Goal: Transaction & Acquisition: Subscribe to service/newsletter

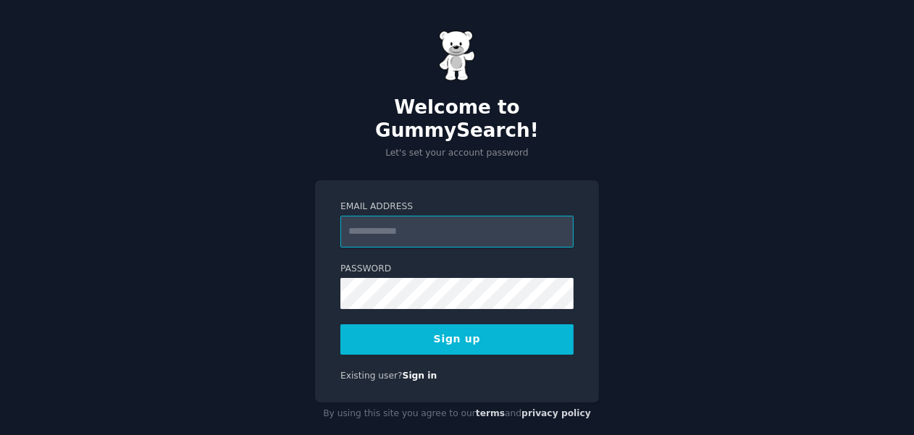
click at [380, 216] on input "Email Address" at bounding box center [456, 232] width 233 height 32
type input "**********"
click at [488, 325] on button "Sign up" at bounding box center [456, 340] width 233 height 30
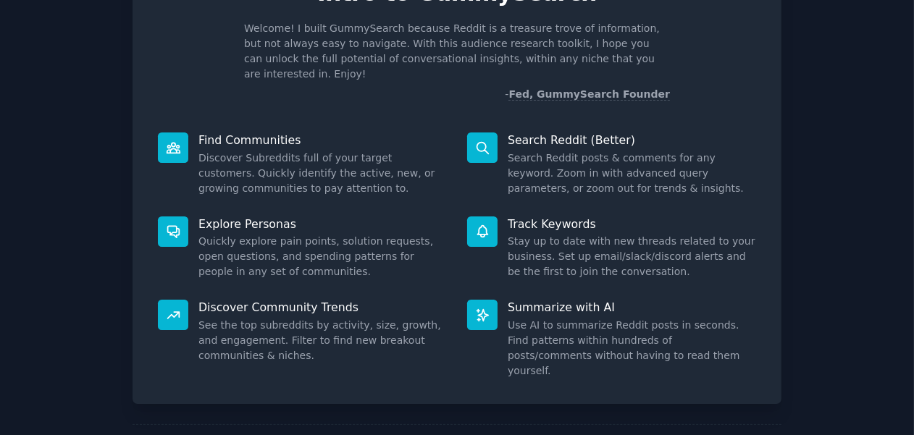
scroll to position [130, 0]
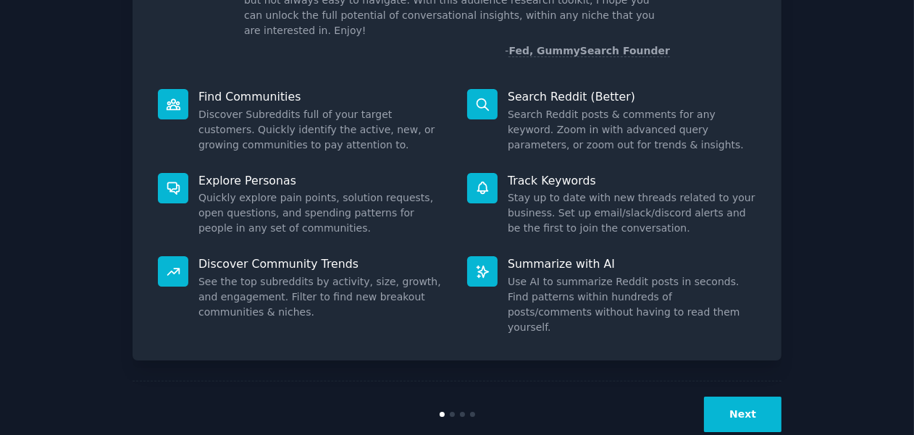
click at [730, 397] on button "Next" at bounding box center [743, 414] width 78 height 35
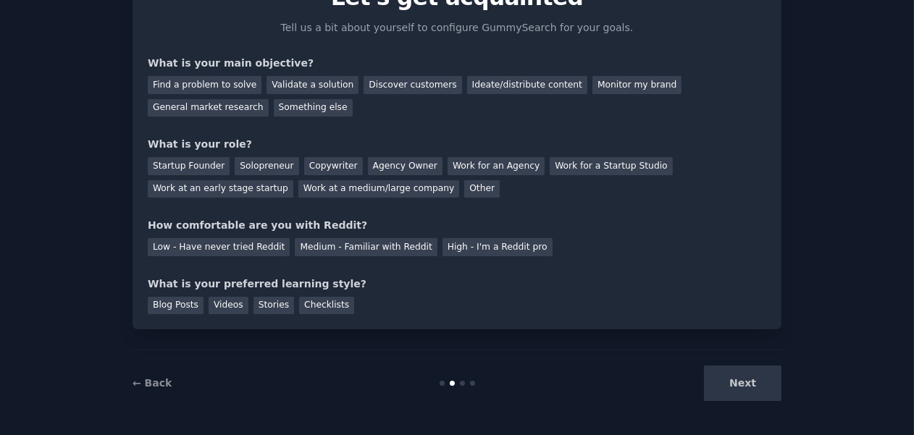
click at [742, 378] on div "Next" at bounding box center [673, 383] width 217 height 35
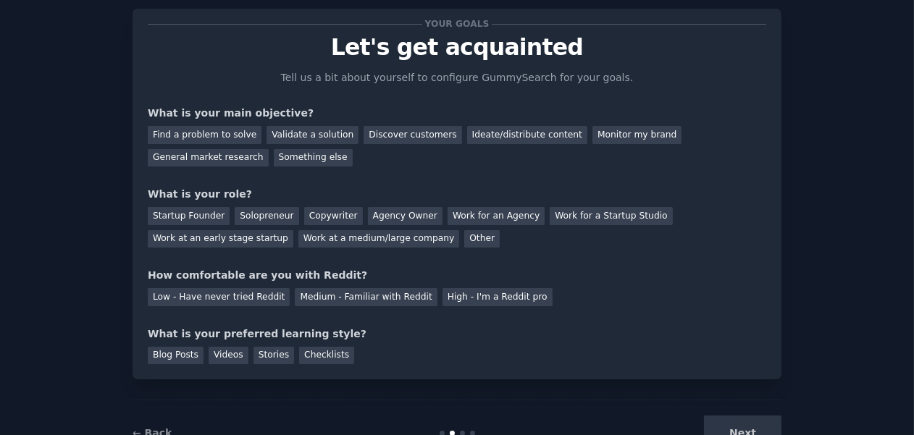
scroll to position [9, 0]
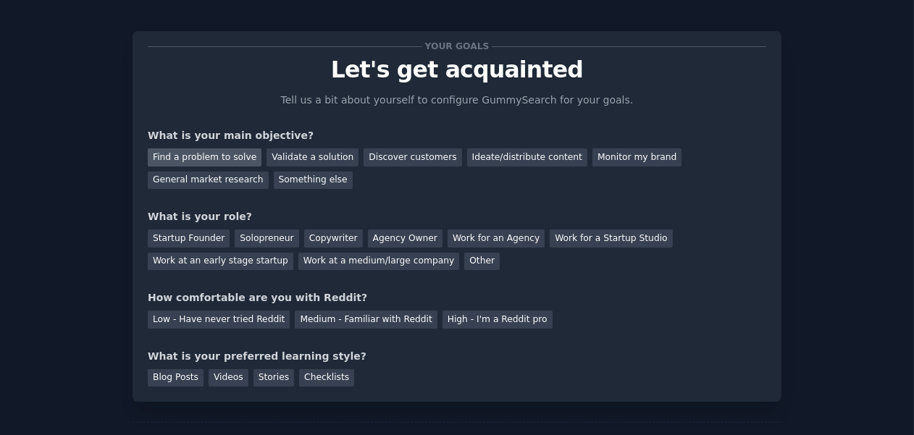
click at [217, 156] on div "Find a problem to solve" at bounding box center [205, 157] width 114 height 18
click at [377, 158] on div "Discover customers" at bounding box center [413, 157] width 98 height 18
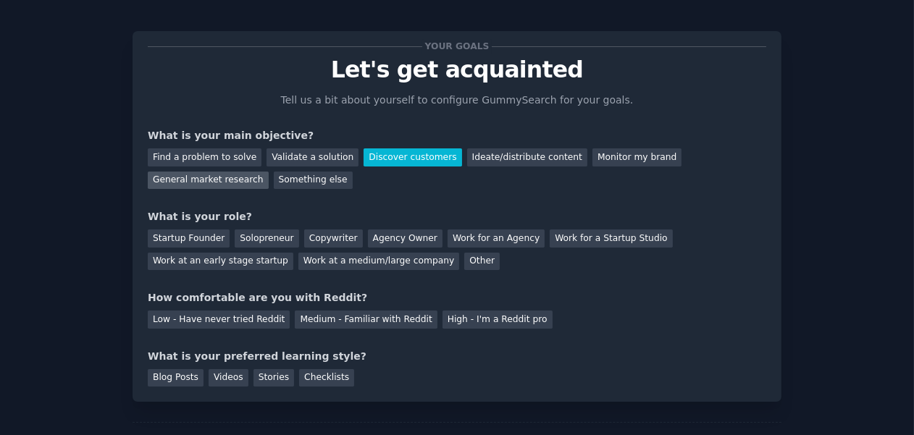
click at [269, 172] on div "General market research" at bounding box center [208, 181] width 121 height 18
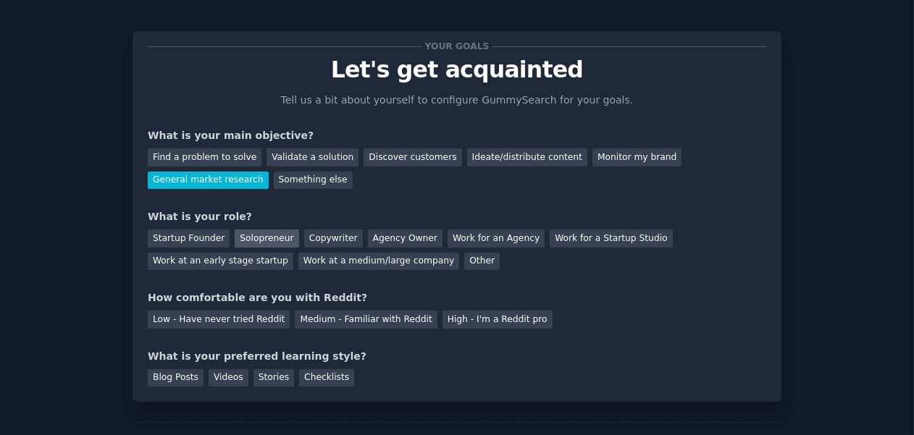
click at [240, 238] on div "Solopreneur" at bounding box center [267, 239] width 64 height 18
click at [443, 317] on div "High - I'm a Reddit pro" at bounding box center [498, 320] width 110 height 18
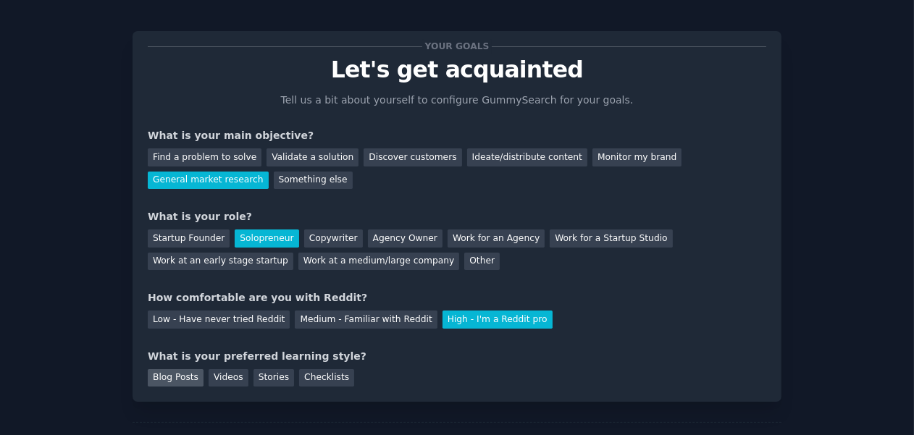
click at [170, 378] on div "Blog Posts" at bounding box center [176, 378] width 56 height 18
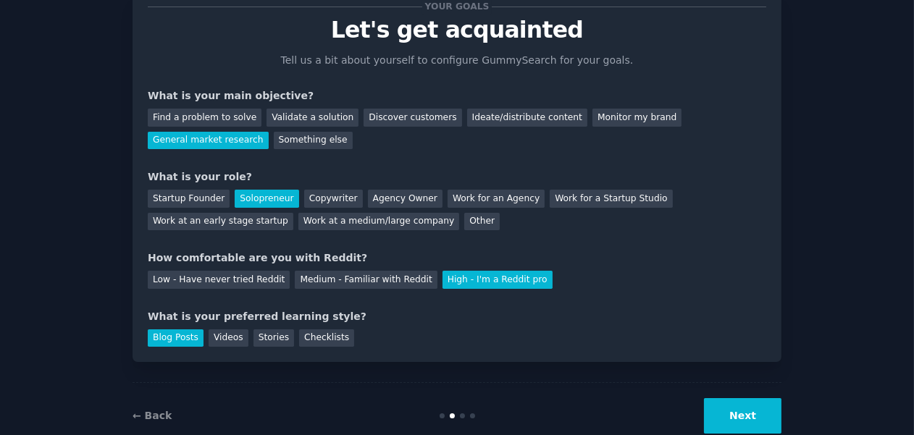
scroll to position [82, 0]
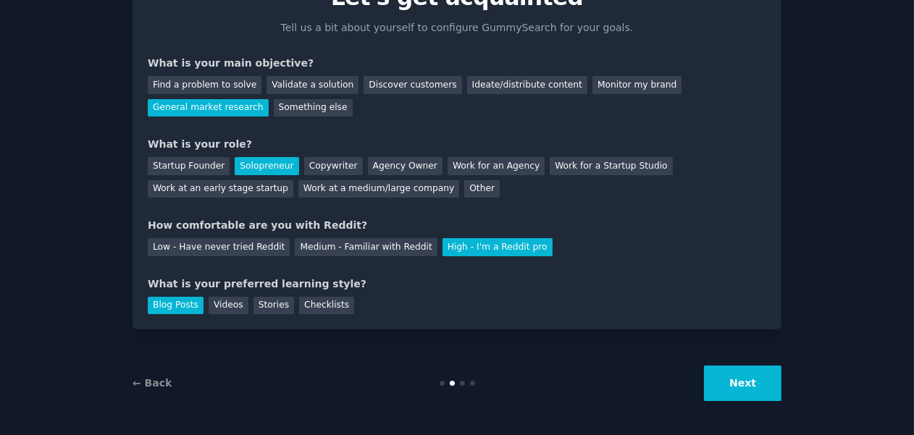
click at [760, 381] on button "Next" at bounding box center [743, 383] width 78 height 35
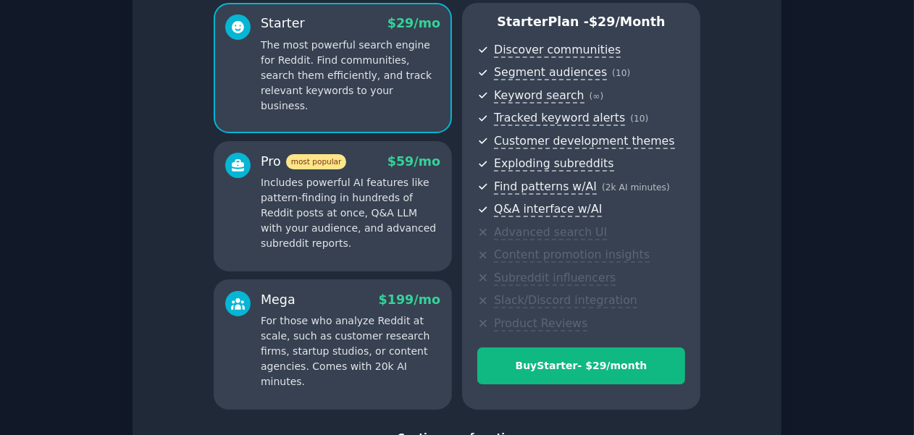
scroll to position [237, 0]
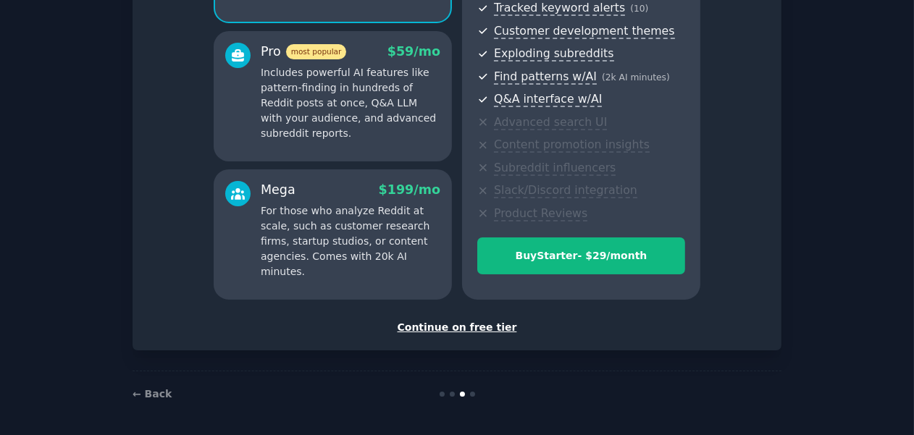
click at [446, 328] on div "Continue on free tier" at bounding box center [457, 327] width 619 height 15
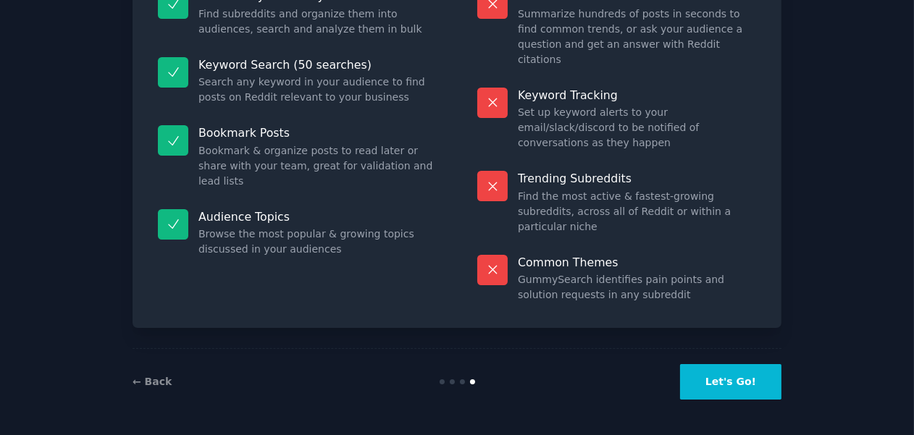
scroll to position [127, 0]
